Goal: Transaction & Acquisition: Purchase product/service

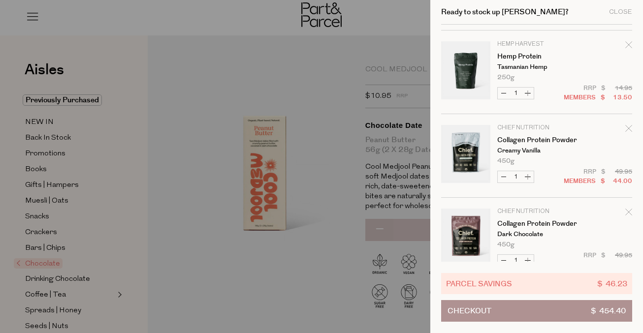
scroll to position [93, 0]
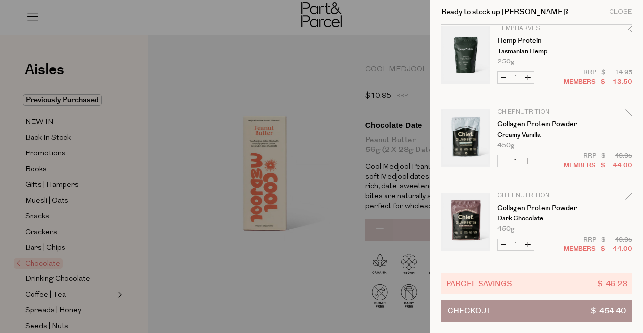
click at [625, 109] on icon "Remove Collagen Protein Powder" at bounding box center [628, 112] width 7 height 7
click at [629, 113] on icon "Remove Collagen Protein Powder" at bounding box center [628, 112] width 7 height 7
click at [625, 110] on icon "Remove Collagen Protein Powder" at bounding box center [628, 112] width 7 height 7
click at [627, 111] on icon "Remove Collagen Protein Powder" at bounding box center [628, 112] width 7 height 7
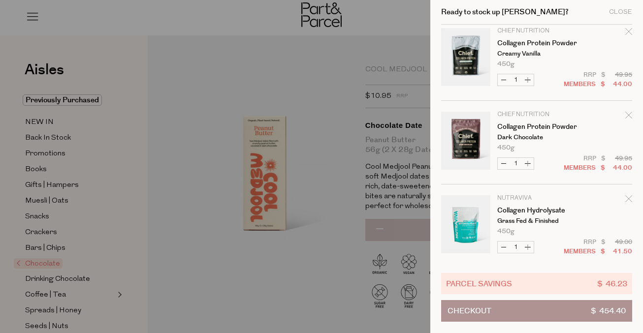
scroll to position [0, 0]
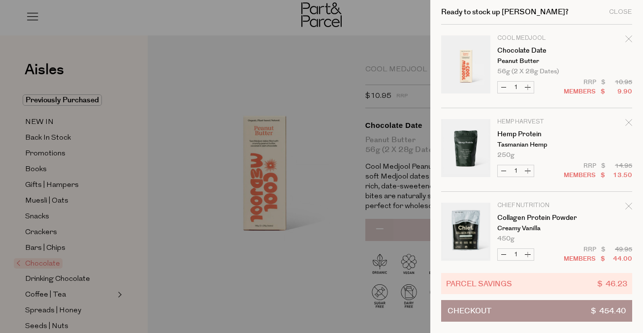
click at [625, 203] on icon "Remove Collagen Protein Powder" at bounding box center [628, 206] width 7 height 7
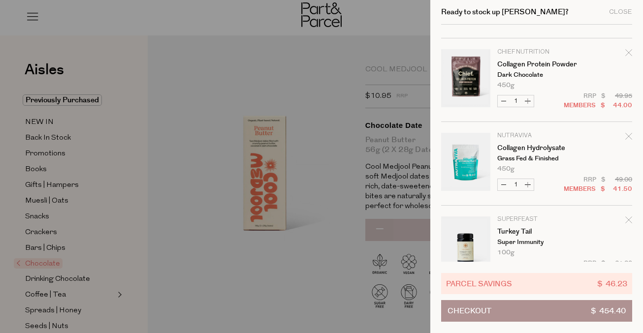
scroll to position [261, 0]
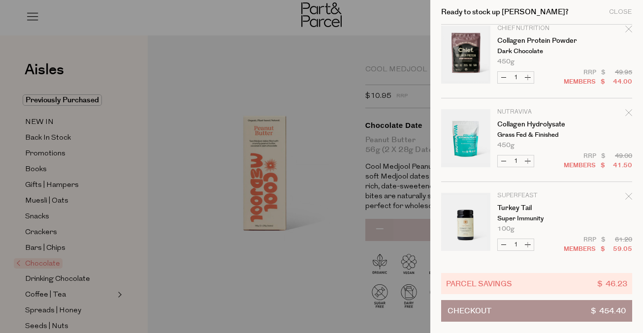
click at [625, 110] on icon "Remove Collagen Hydrolysate" at bounding box center [628, 112] width 6 height 6
click at [625, 198] on icon "Remove Turkey Tail" at bounding box center [628, 196] width 7 height 7
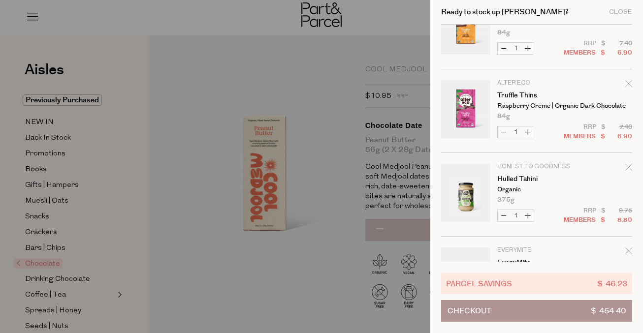
scroll to position [2046, 0]
click at [622, 165] on td "Honest to Goodness Hulled Tahini Organic 375g Only 6 Available" at bounding box center [564, 183] width 135 height 39
click at [625, 169] on icon "Remove Hulled Tahini" at bounding box center [628, 167] width 6 height 6
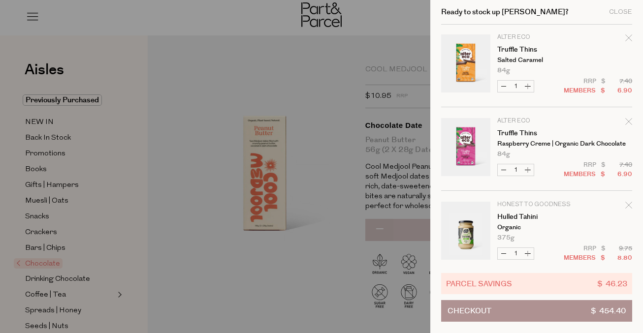
scroll to position [2007, 0]
click at [622, 120] on td "Alter Eco Truffle Thins Raspberry Creme | Organic Dark Chocolate 84g Only 39 Av…" at bounding box center [564, 138] width 135 height 39
click at [626, 120] on icon "Remove Truffle Thins" at bounding box center [628, 122] width 7 height 7
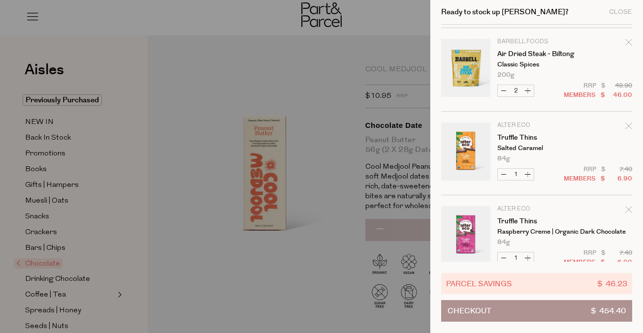
scroll to position [1920, 0]
click at [626, 124] on icon "Remove Truffle Thins" at bounding box center [628, 126] width 7 height 7
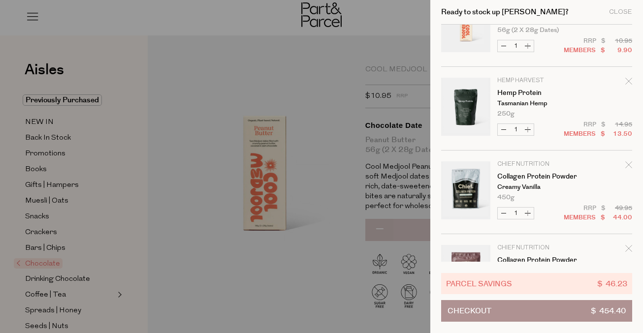
scroll to position [48, 0]
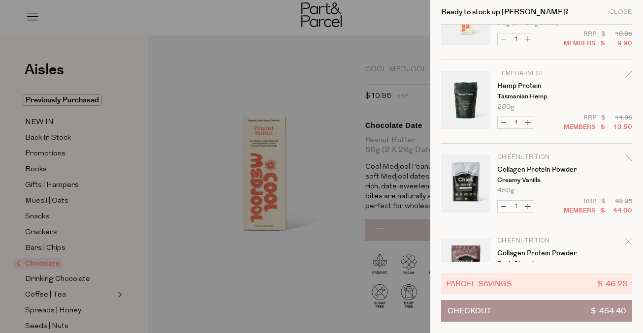
click at [629, 159] on icon "Remove Collagen Protein Powder" at bounding box center [628, 157] width 7 height 7
click at [628, 157] on icon "Remove Collagen Protein Powder" at bounding box center [628, 157] width 7 height 7
click at [505, 208] on button "Decrease Collagen Protein Powder" at bounding box center [503, 206] width 12 height 11
type input "0"
